Goal: Find contact information: Obtain details needed to contact an individual or organization

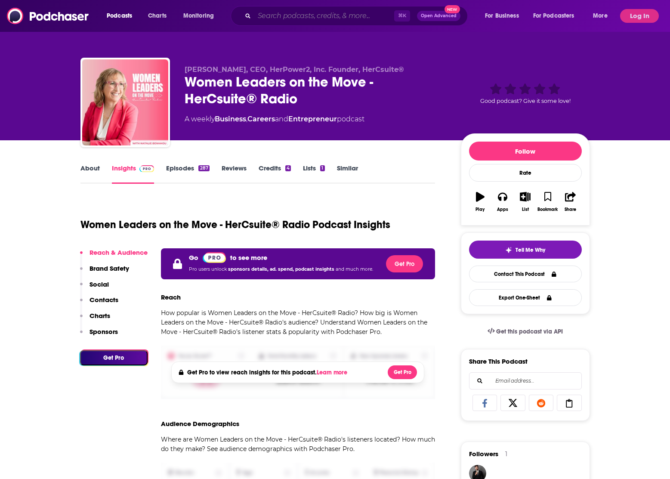
click at [333, 17] on input "Search podcasts, credits, & more..." at bounding box center [324, 16] width 140 height 14
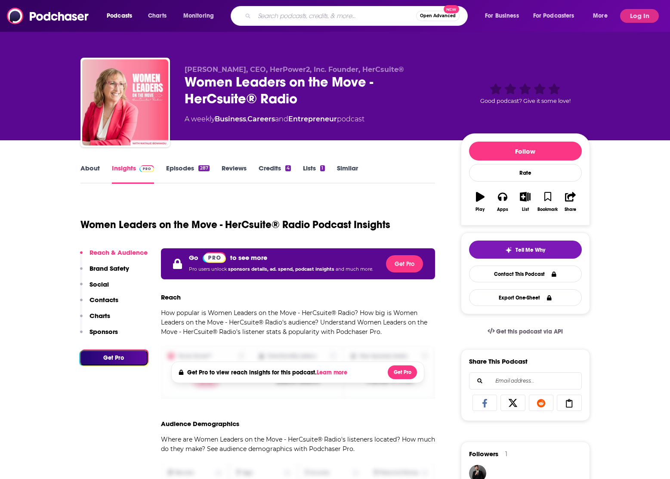
paste input "The Sakara Life Podcast"
type input "The Sakara Life Podcast"
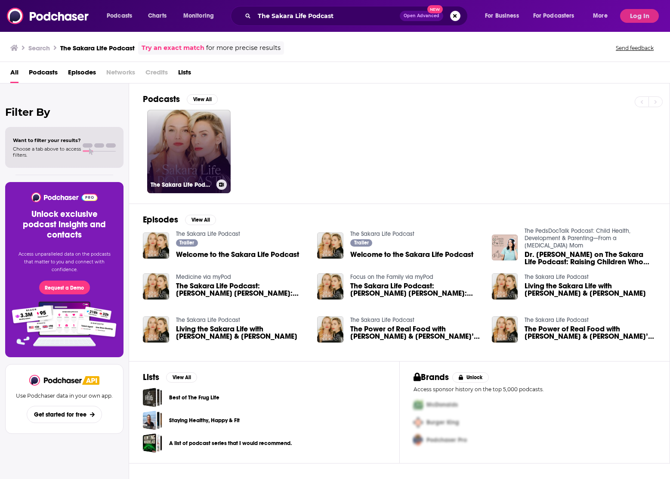
click at [185, 154] on link "The Sakara Life Podcast" at bounding box center [188, 151] width 83 height 83
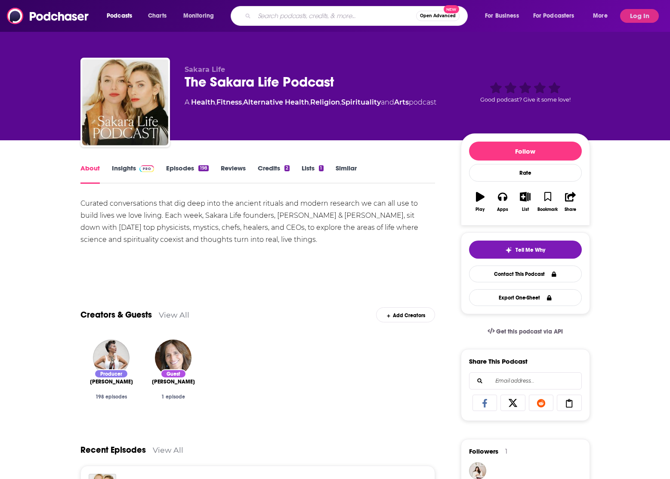
click at [276, 18] on input "Search podcasts, credits, & more..." at bounding box center [335, 16] width 162 height 14
paste input "The Model Health Show"
type input "The Model Health Show"
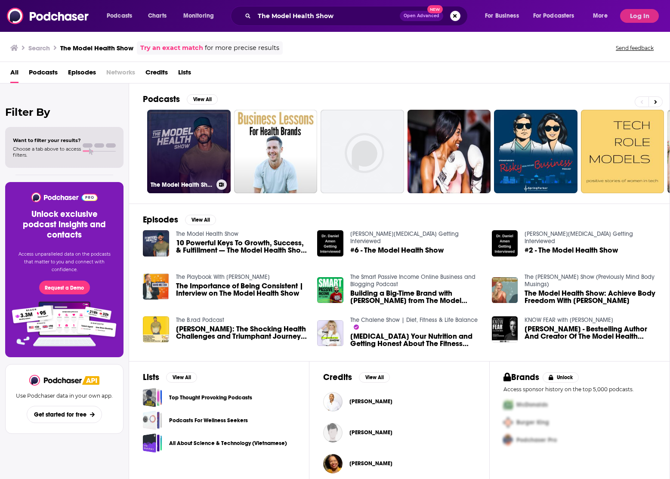
click at [192, 157] on link "The Model Health Show" at bounding box center [188, 151] width 83 height 83
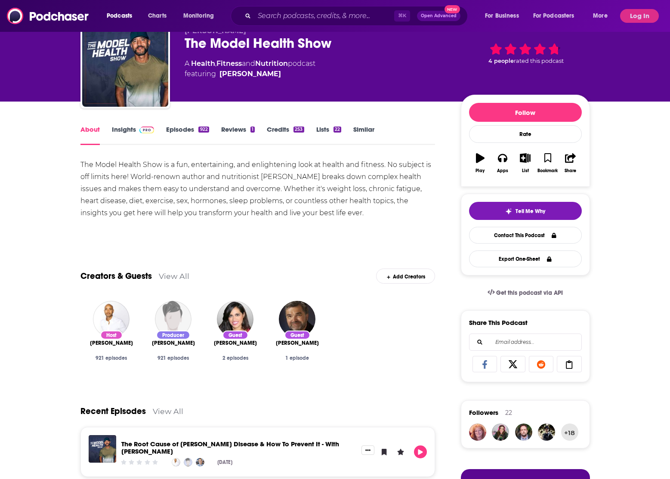
scroll to position [17, 0]
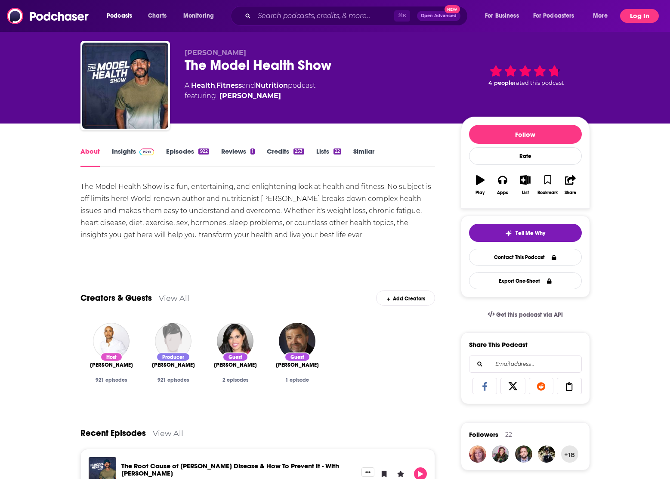
click at [648, 17] on button "Log In" at bounding box center [639, 16] width 39 height 14
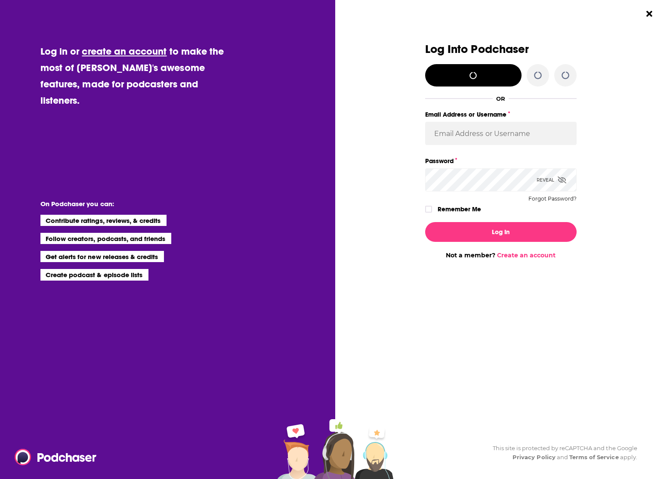
scroll to position [0, 0]
click at [516, 134] on input "Email Address or Username" at bounding box center [500, 133] width 151 height 23
type input "grace.myron@pacepublicrelations.com"
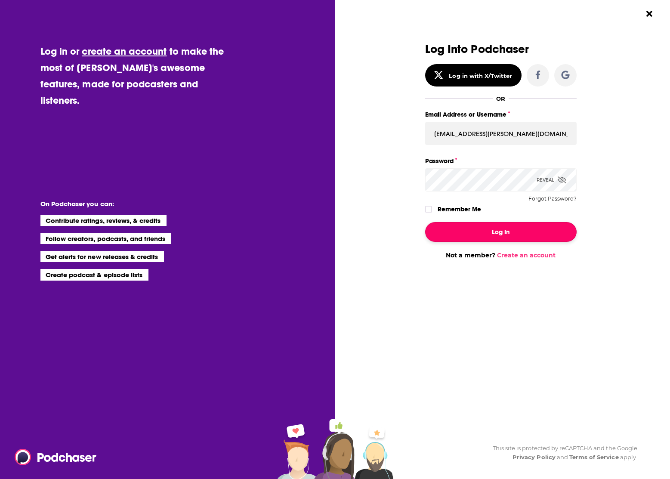
click at [514, 228] on button "Log In" at bounding box center [500, 232] width 151 height 20
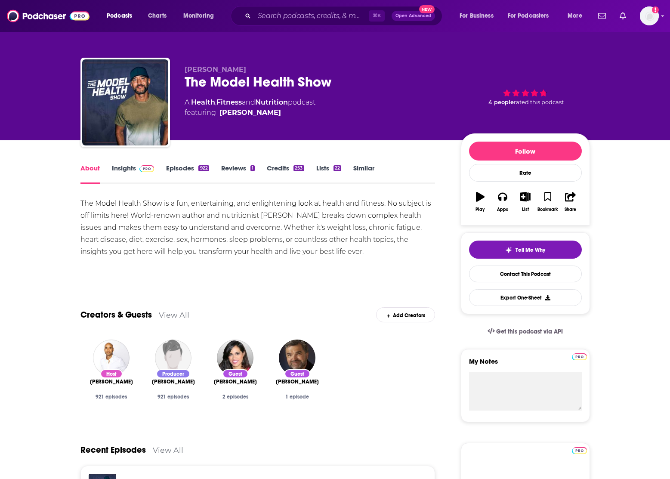
scroll to position [17, 0]
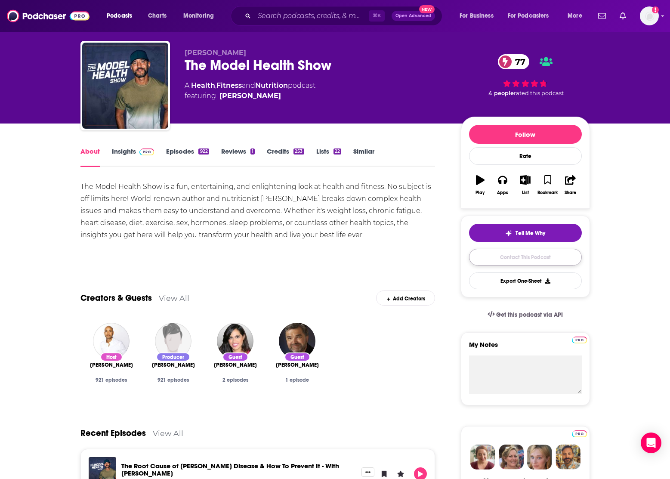
click at [535, 261] on link "Contact This Podcast" at bounding box center [525, 257] width 113 height 17
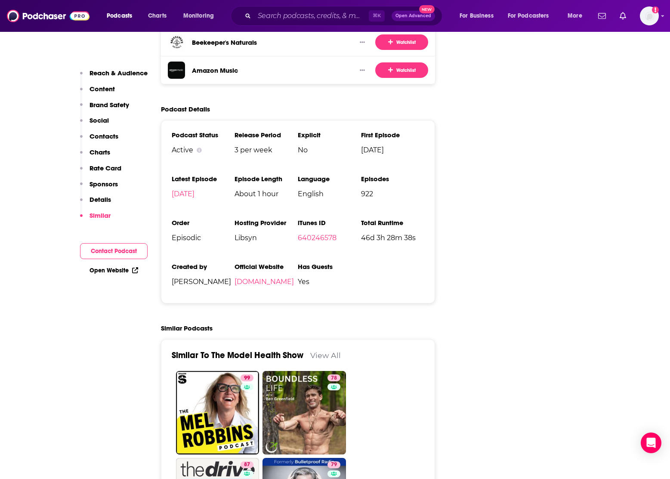
scroll to position [1644, 0]
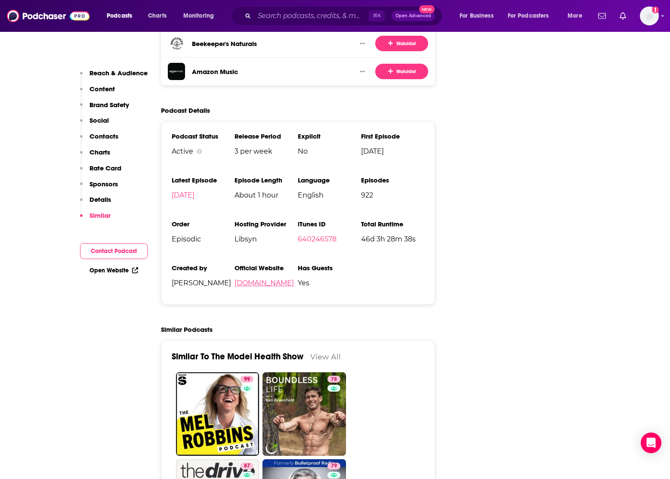
click at [294, 279] on link "themodelhealthshow.com" at bounding box center [263, 283] width 59 height 8
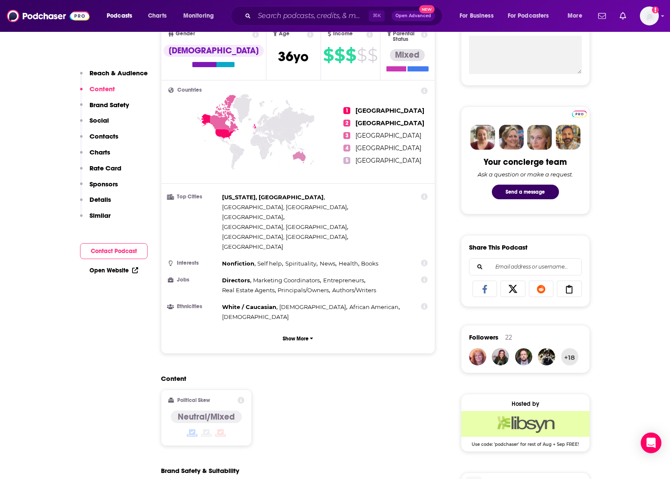
scroll to position [0, 0]
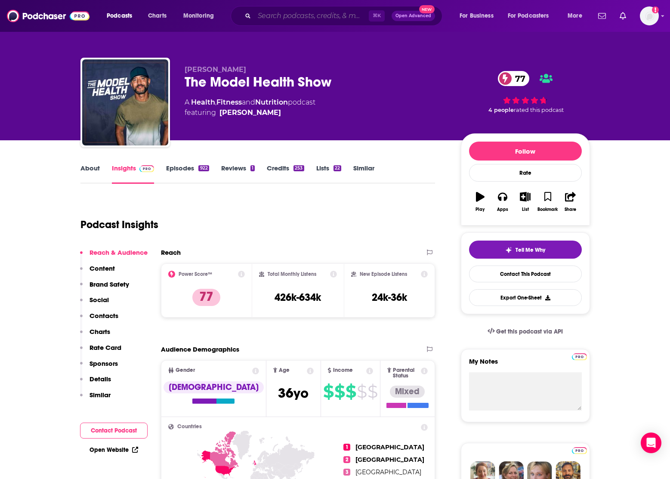
click at [302, 13] on input "Search podcasts, credits, & more..." at bounding box center [311, 16] width 114 height 14
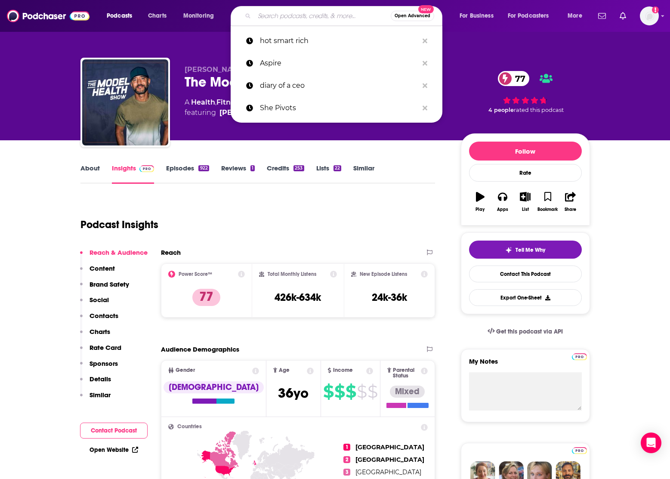
paste input "Huberman Lab"
type input "Huberman Lab"
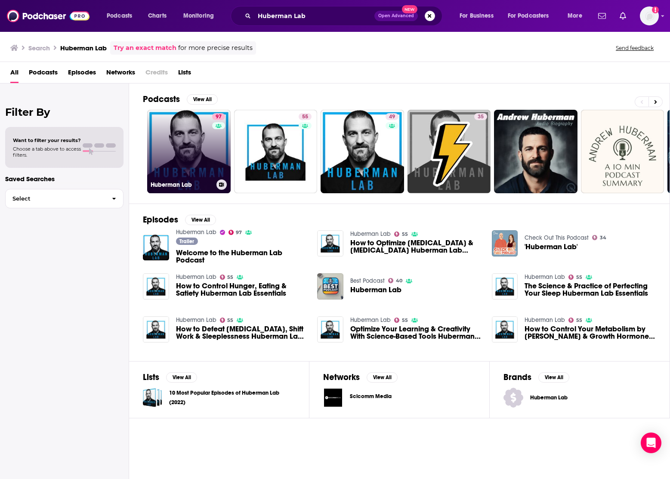
click at [195, 149] on link "97 Huberman Lab" at bounding box center [188, 151] width 83 height 83
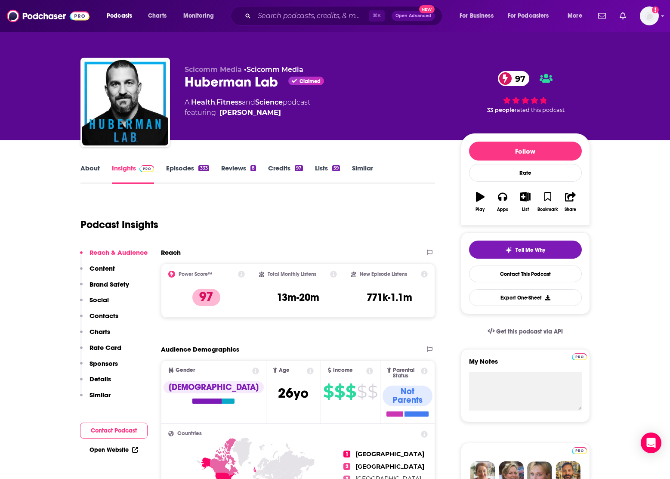
click at [92, 166] on link "About" at bounding box center [89, 174] width 19 height 20
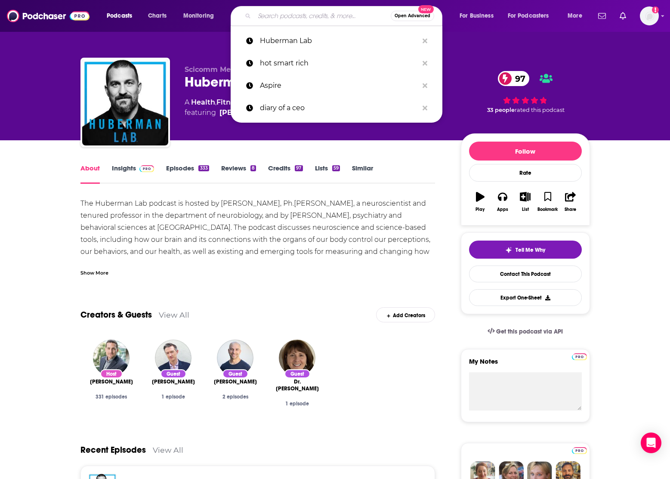
click at [293, 14] on input "Search podcasts, credits, & more..." at bounding box center [322, 16] width 136 height 14
paste input "he Balanced Blonde"
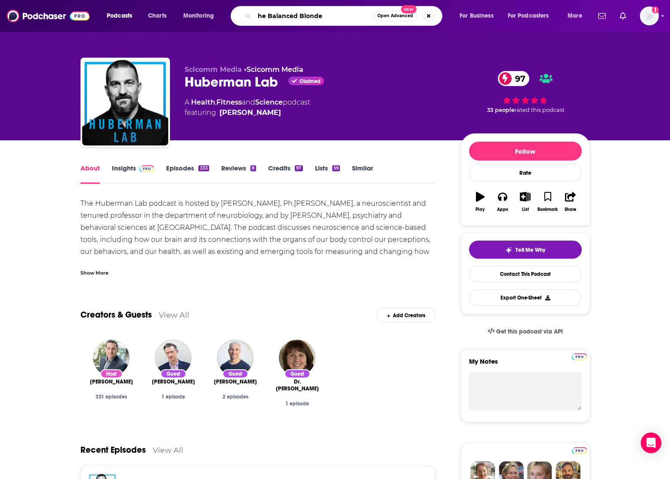
click at [258, 16] on input "he Balanced Blonde" at bounding box center [313, 16] width 119 height 14
type input "The Balanced Blonde"
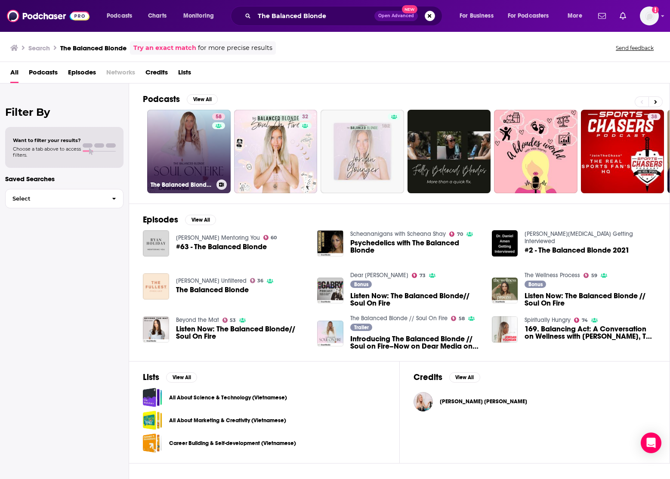
click at [196, 155] on link "58 The Balanced Blonde // Soul On Fire" at bounding box center [188, 151] width 83 height 83
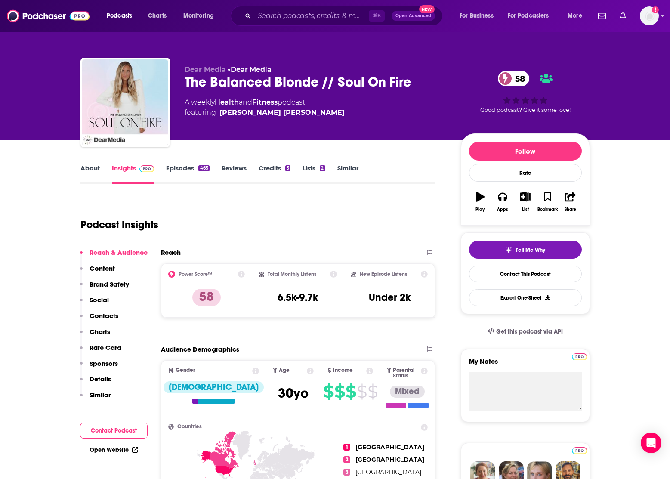
click at [92, 167] on link "About" at bounding box center [89, 174] width 19 height 20
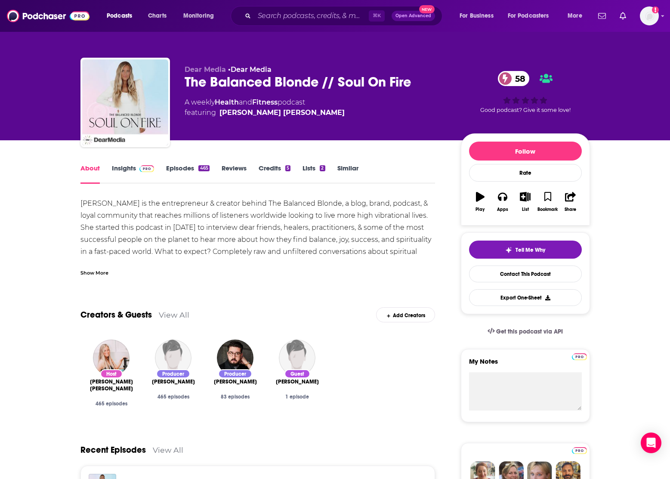
click at [180, 168] on link "Episodes 465" at bounding box center [187, 174] width 43 height 20
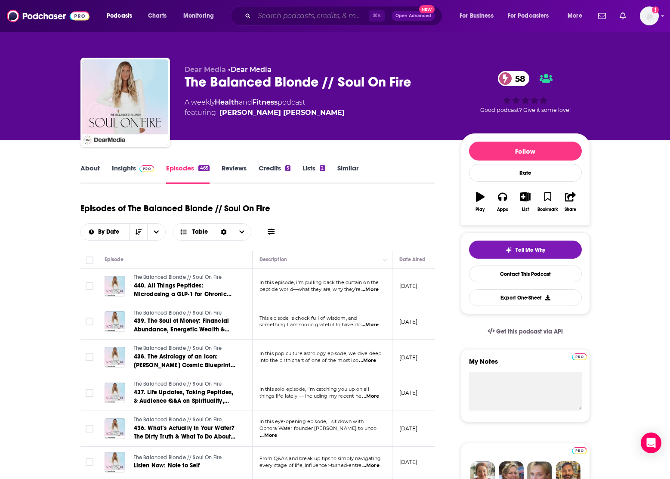
click at [274, 15] on input "Search podcasts, credits, & more..." at bounding box center [311, 16] width 114 height 14
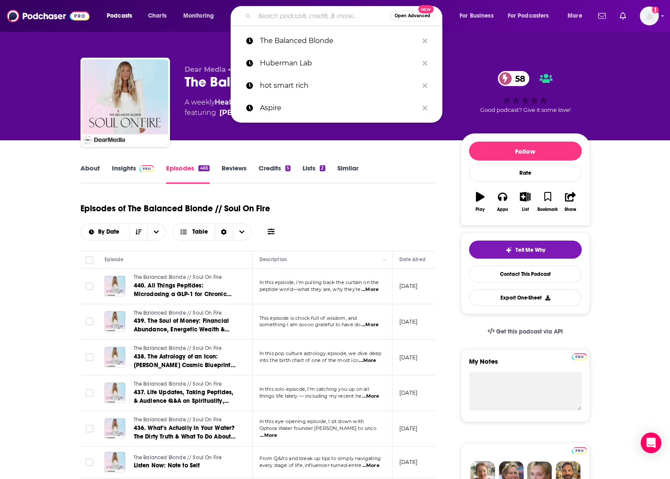
paste input "Nutrition Diva (Quick & Dirty Tips)"
type input "Nutrition Diva (Quick & Dirty Tips)"
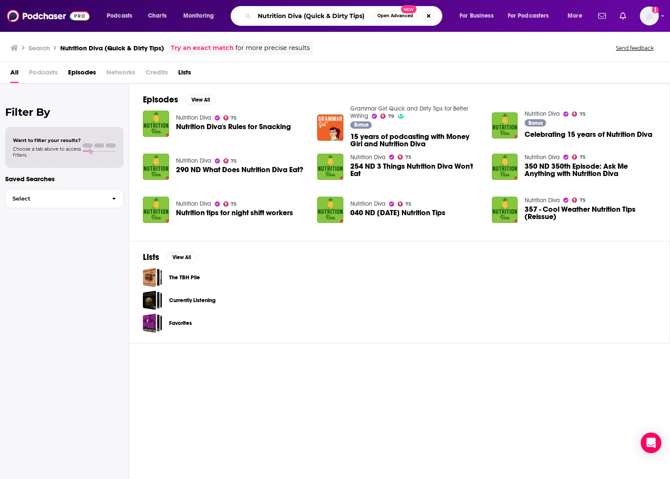
drag, startPoint x: 367, startPoint y: 17, endPoint x: 301, endPoint y: 16, distance: 66.2
click at [301, 16] on input "Nutrition Diva (Quick & Dirty Tips)" at bounding box center [313, 16] width 119 height 14
type input "Nutrition Diva"
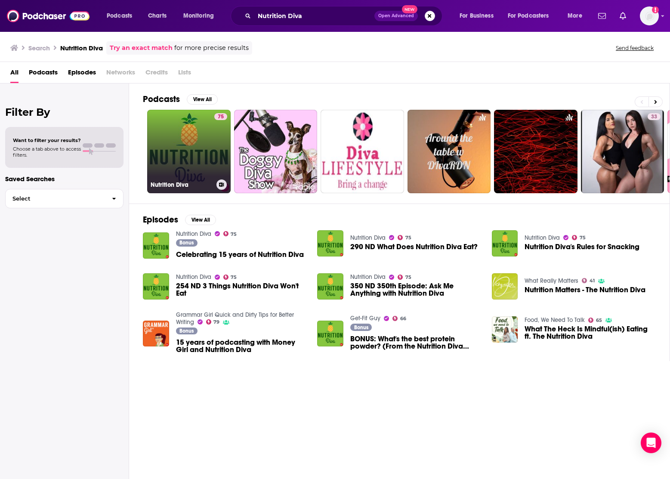
click at [190, 143] on link "75 Nutrition Diva" at bounding box center [188, 151] width 83 height 83
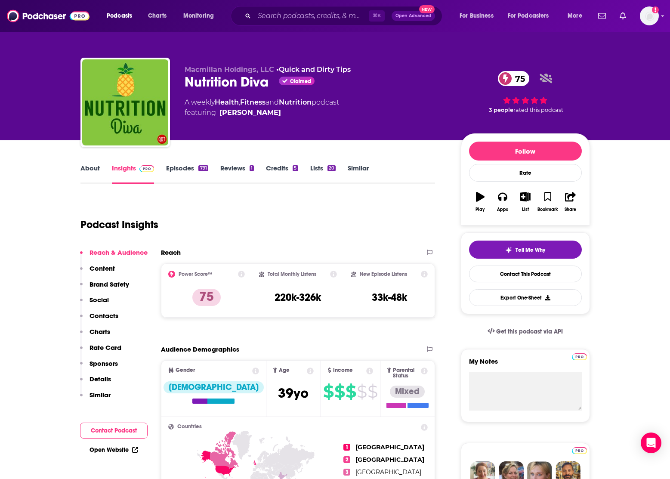
click at [94, 168] on link "About" at bounding box center [89, 174] width 19 height 20
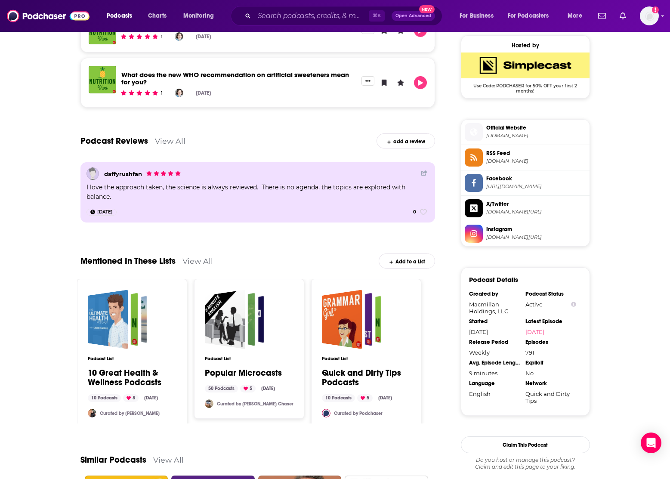
scroll to position [695, 0]
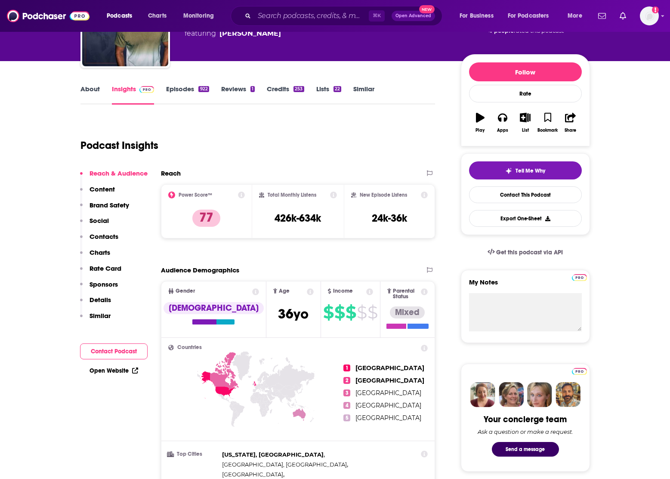
scroll to position [80, 0]
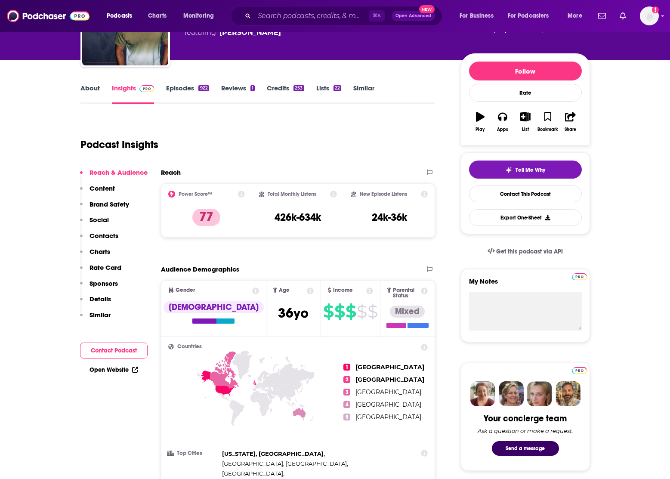
click at [90, 85] on link "About" at bounding box center [89, 94] width 19 height 20
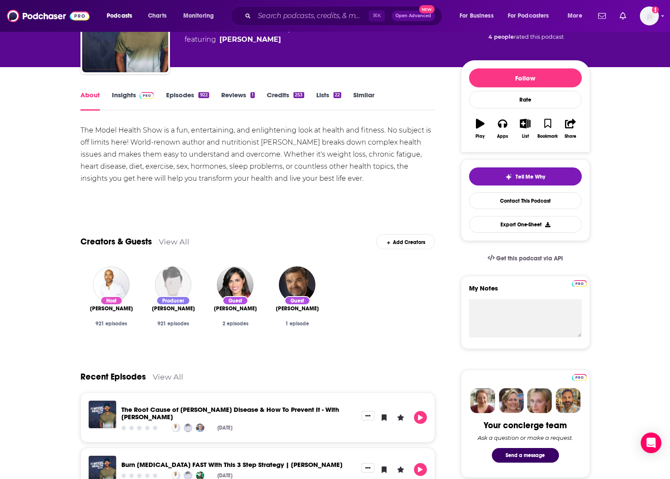
scroll to position [71, 0]
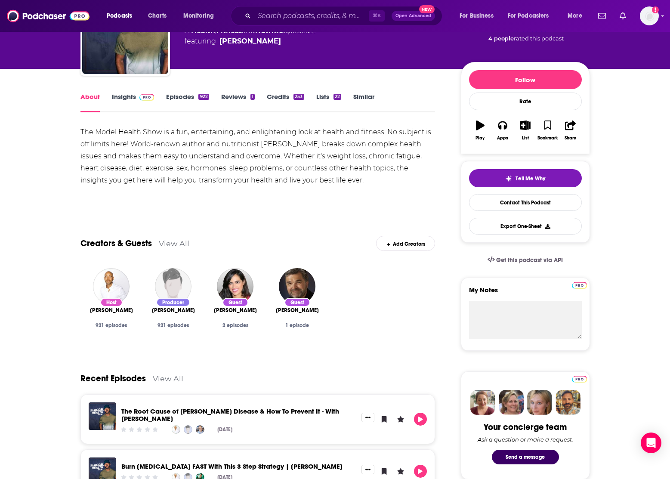
click at [130, 95] on link "Insights" at bounding box center [133, 102] width 43 height 20
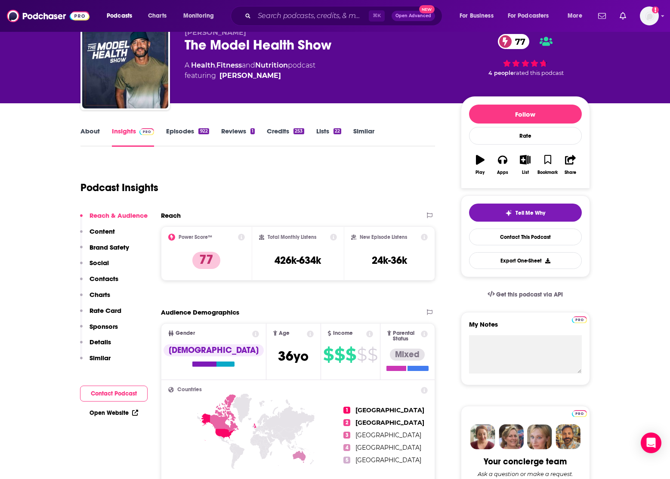
scroll to position [22, 0]
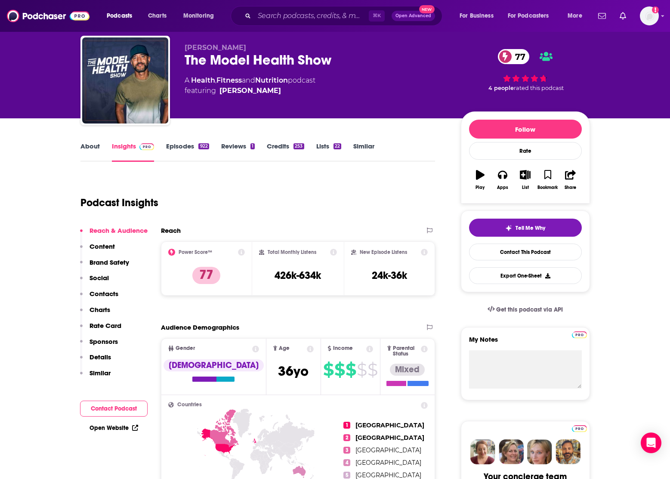
click at [93, 146] on link "About" at bounding box center [89, 152] width 19 height 20
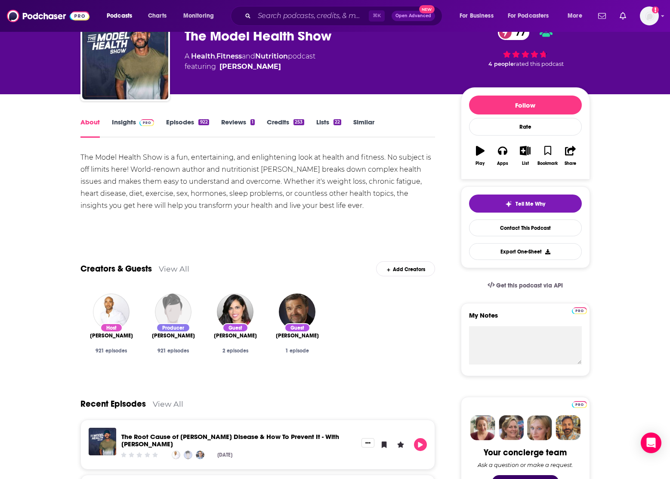
scroll to position [47, 0]
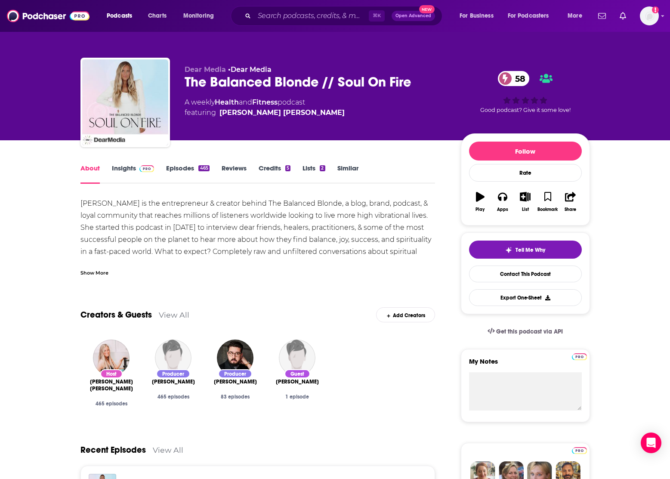
click at [131, 166] on link "Insights" at bounding box center [133, 174] width 43 height 20
